Goal: Obtain resource: Download file/media

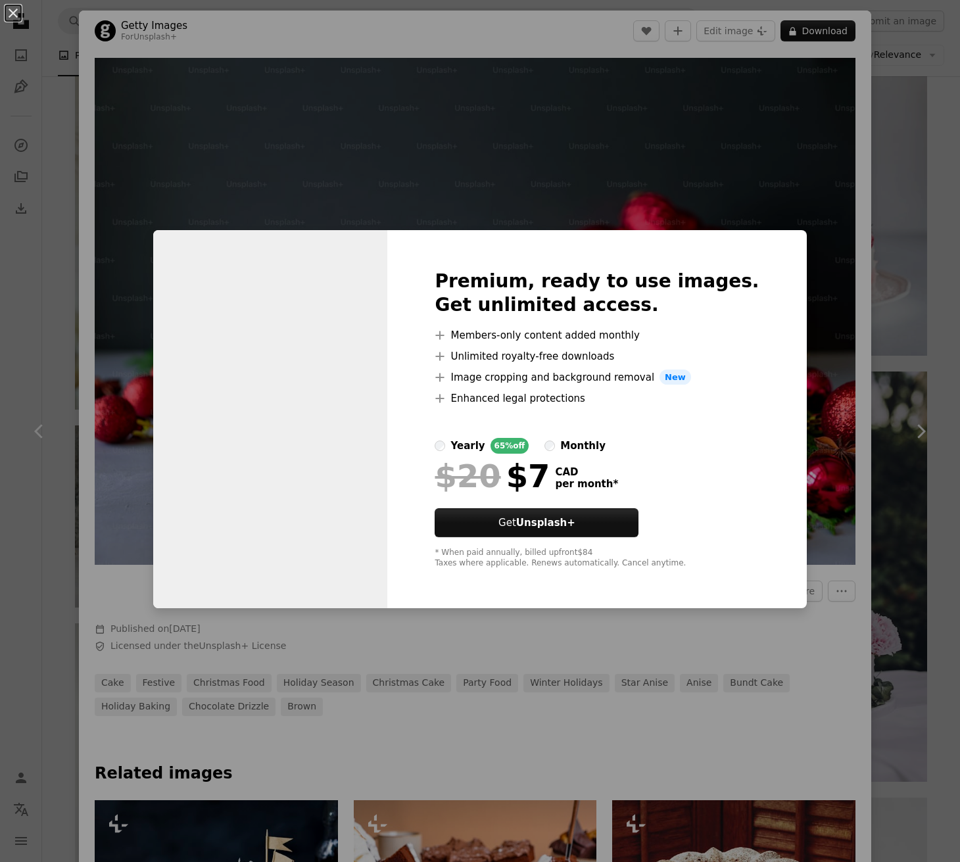
scroll to position [13916, 0]
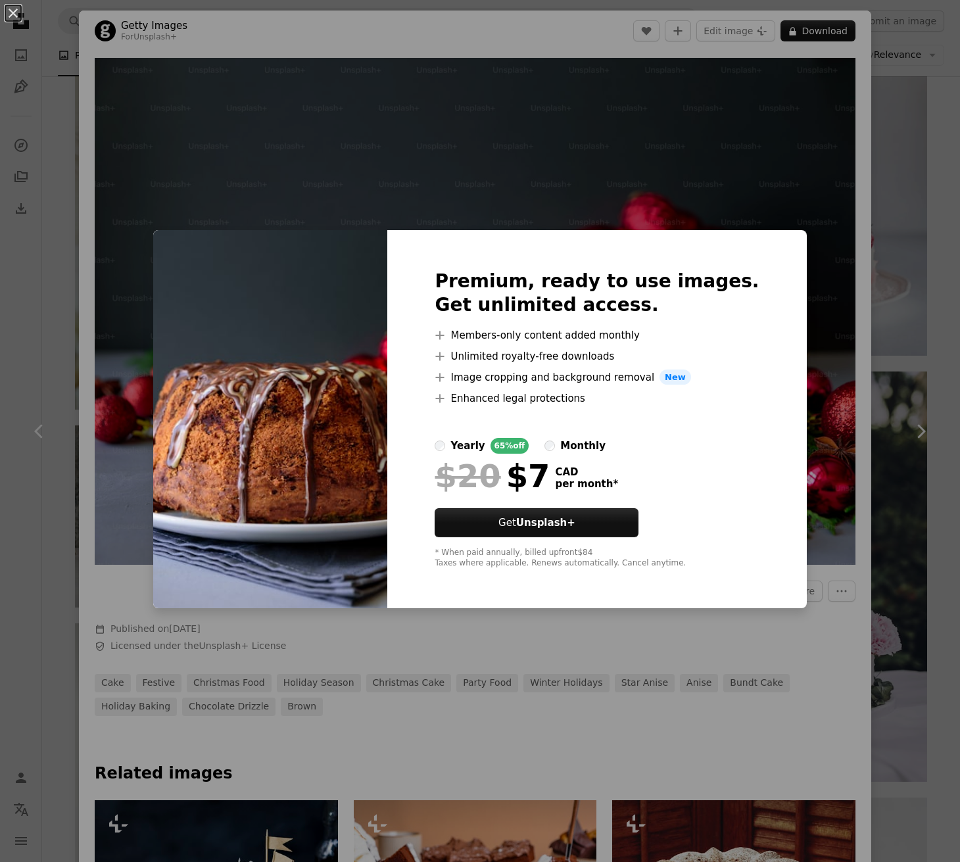
click at [726, 122] on div "An X shape Premium, ready to use images. Get unlimited access. A plus sign Memb…" at bounding box center [480, 431] width 960 height 862
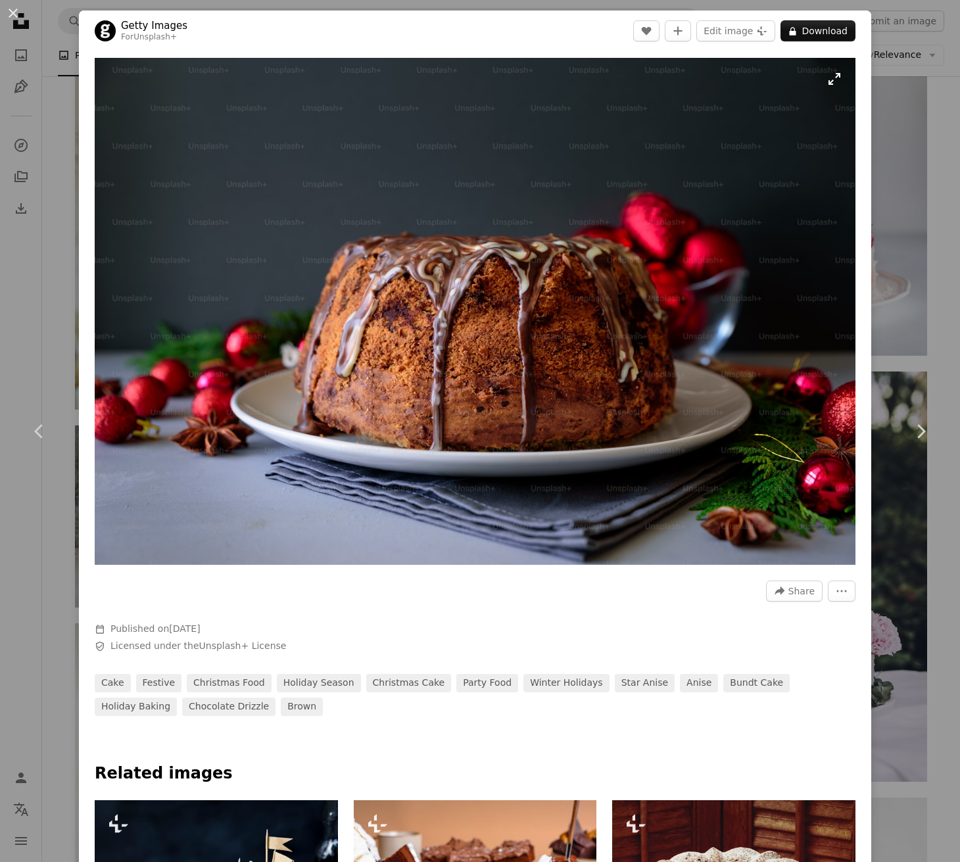
scroll to position [8, 0]
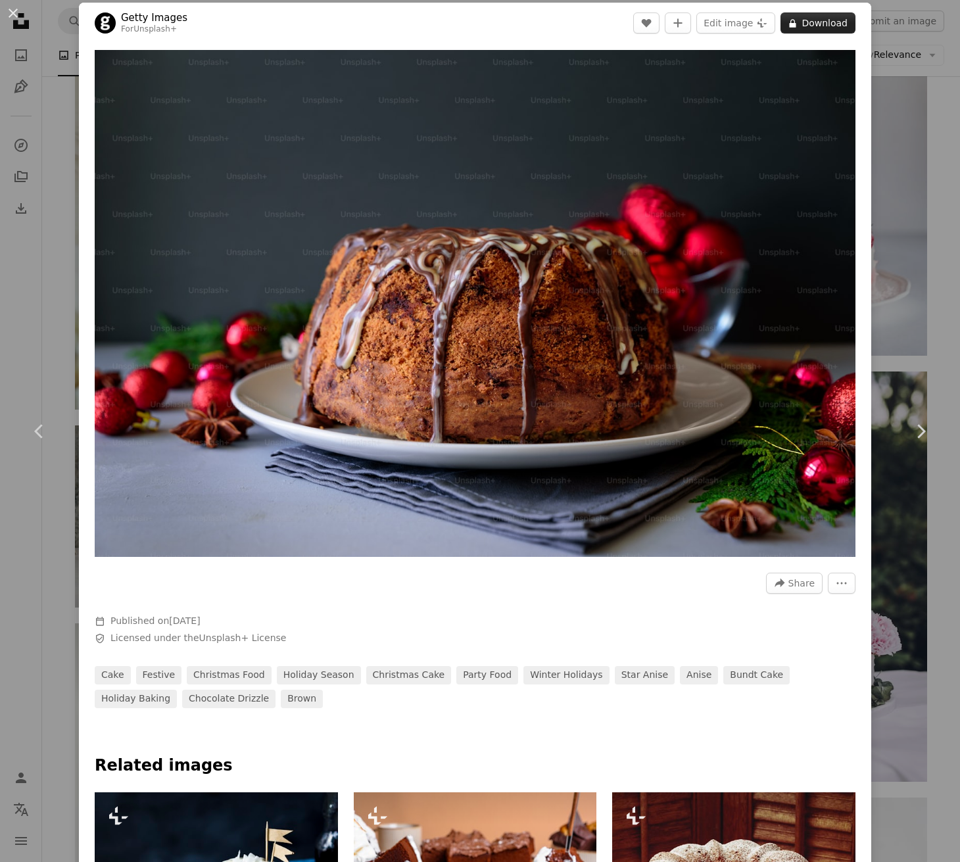
click at [815, 30] on button "A lock Download" at bounding box center [818, 22] width 75 height 21
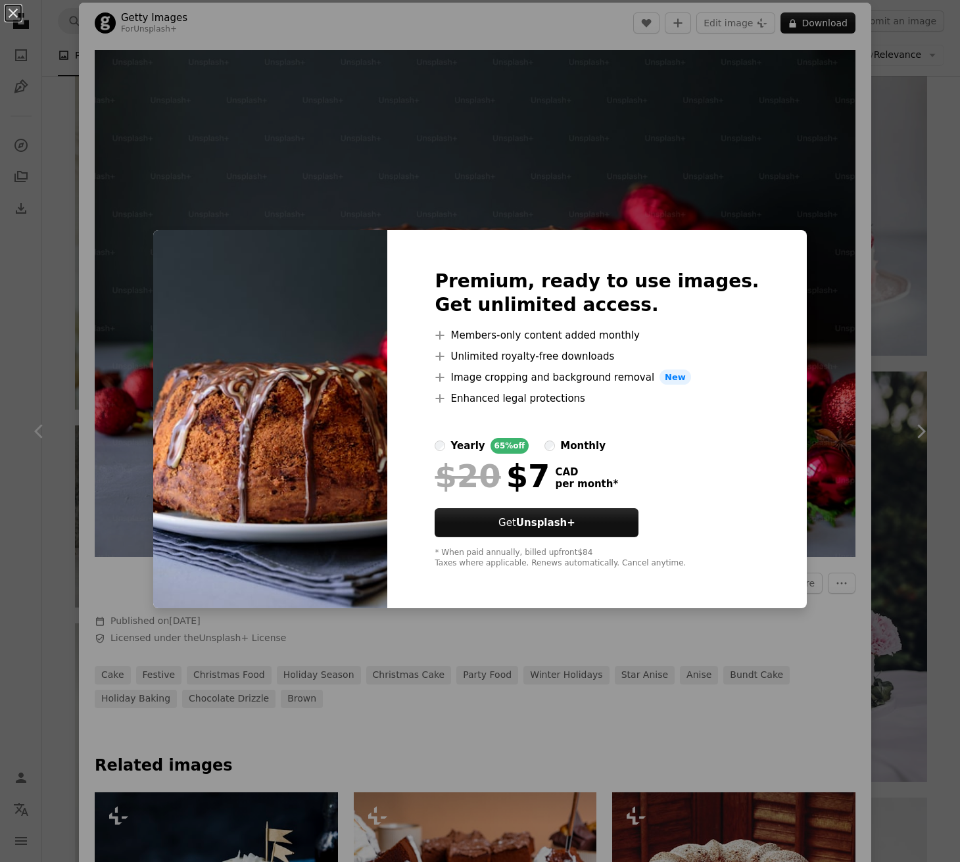
click at [831, 248] on div "An X shape Premium, ready to use images. Get unlimited access. A plus sign Memb…" at bounding box center [480, 431] width 960 height 862
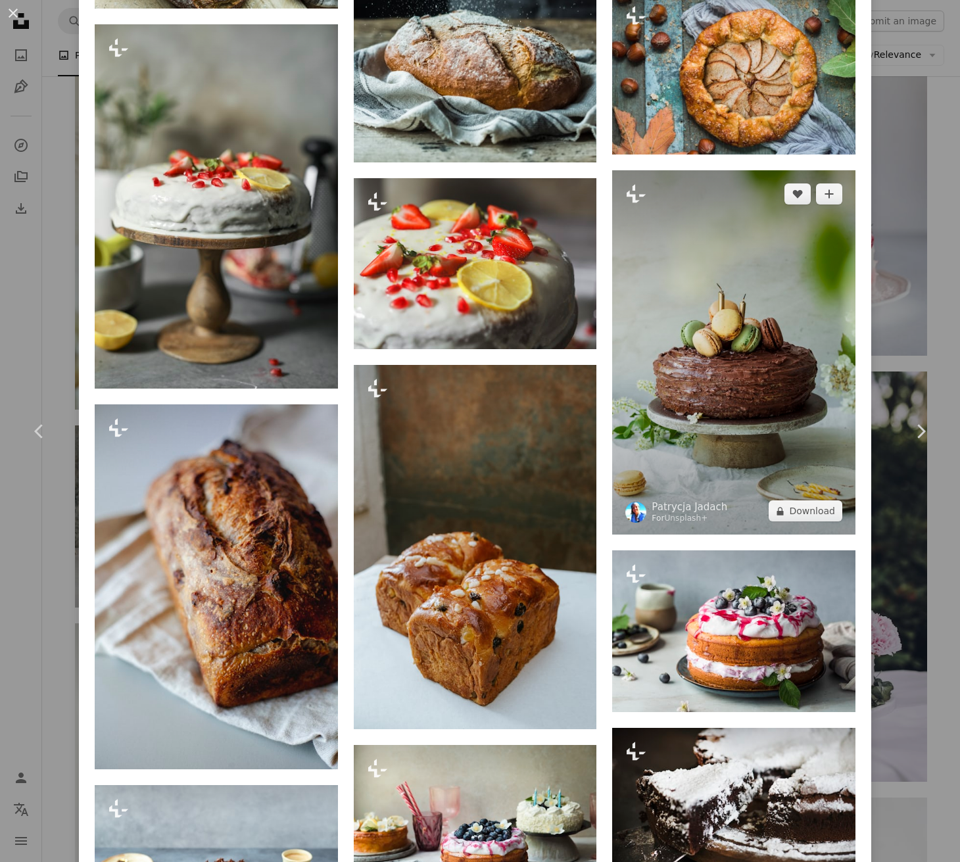
scroll to position [2786, 0]
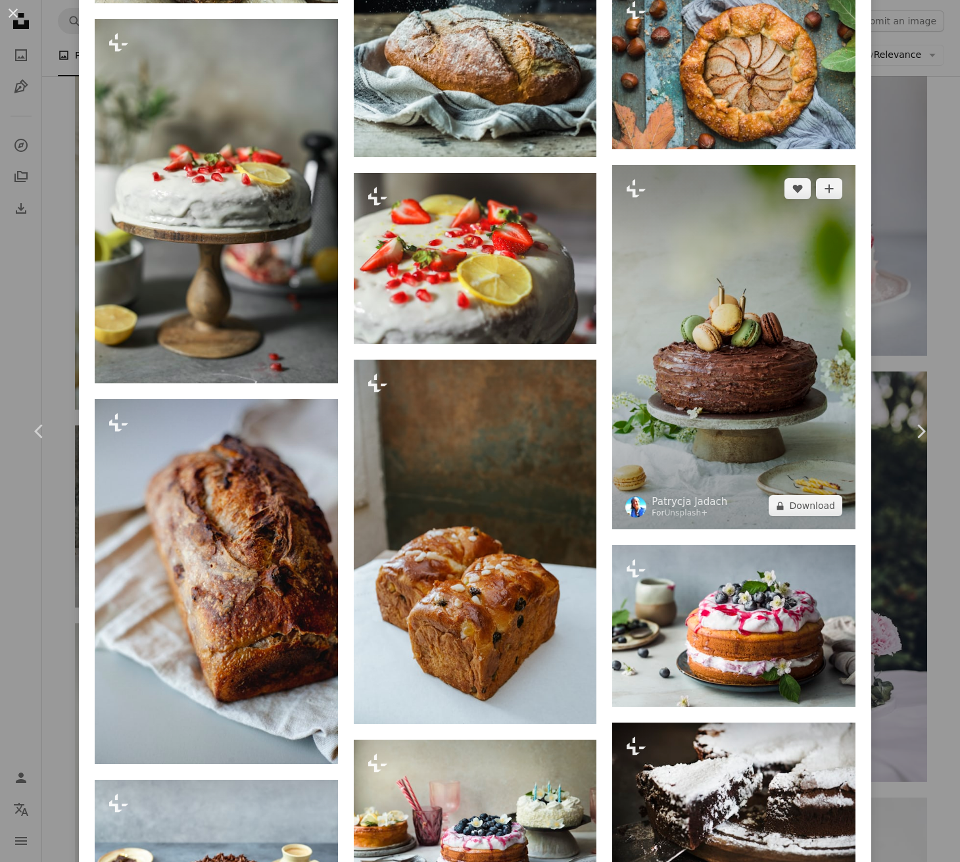
click at [804, 323] on img at bounding box center [733, 347] width 243 height 364
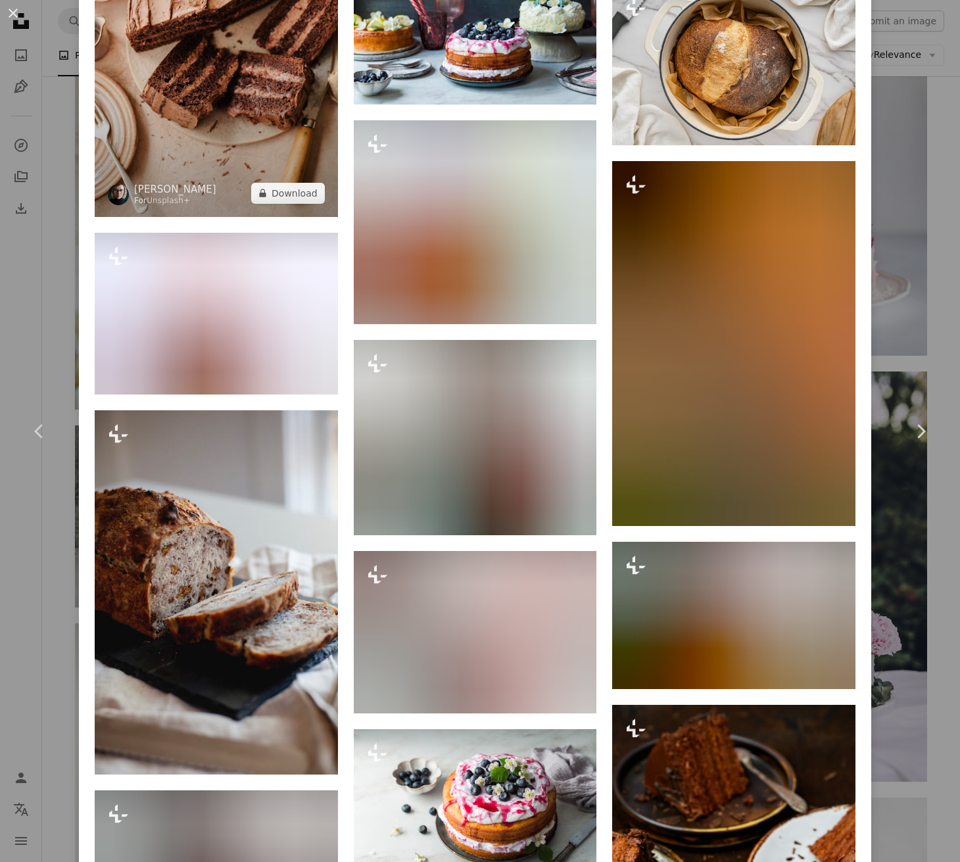
scroll to position [5563, 0]
